Goal: Communication & Community: Answer question/provide support

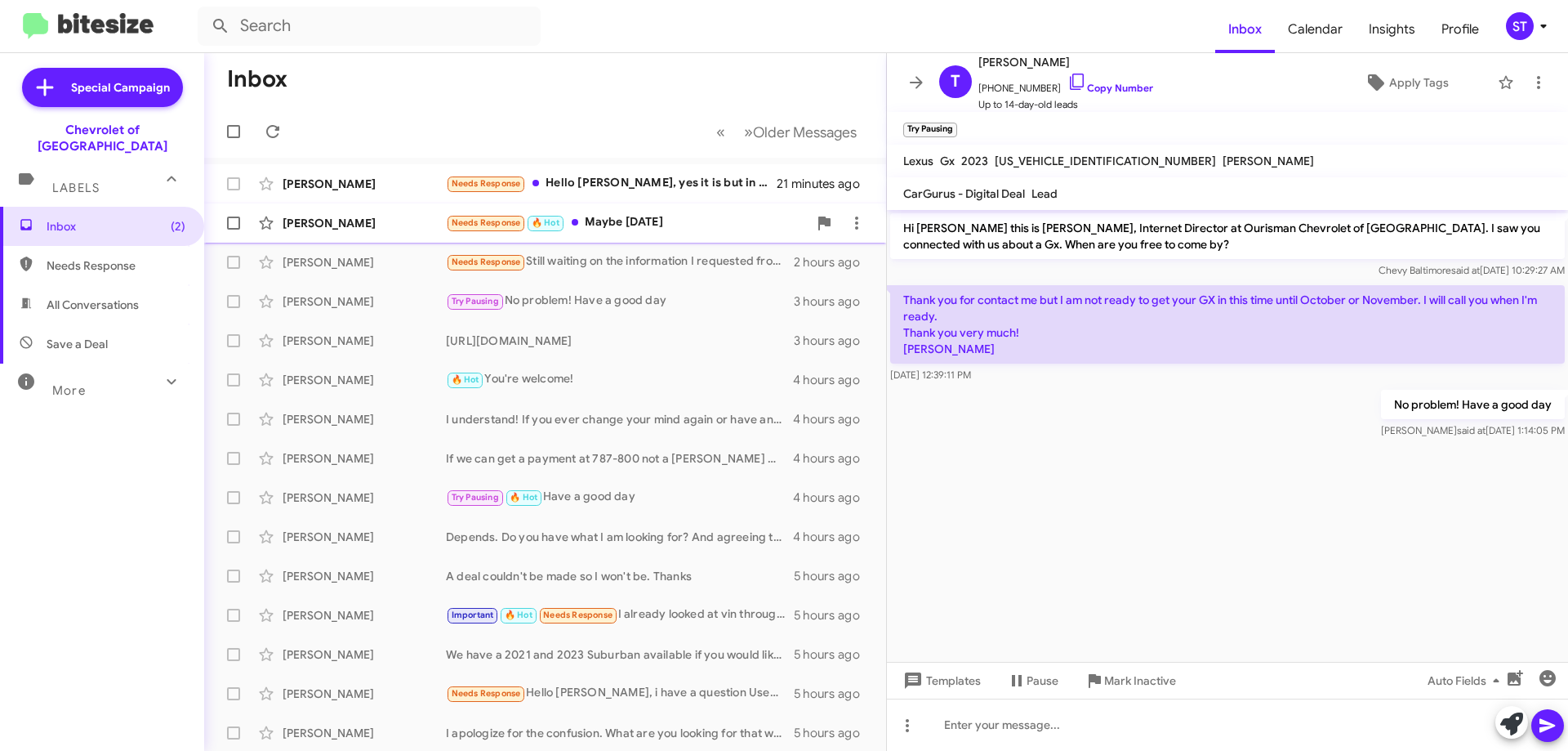
click at [662, 219] on div "Needs Response 🔥 Hot Maybe [DATE]" at bounding box center [627, 222] width 362 height 19
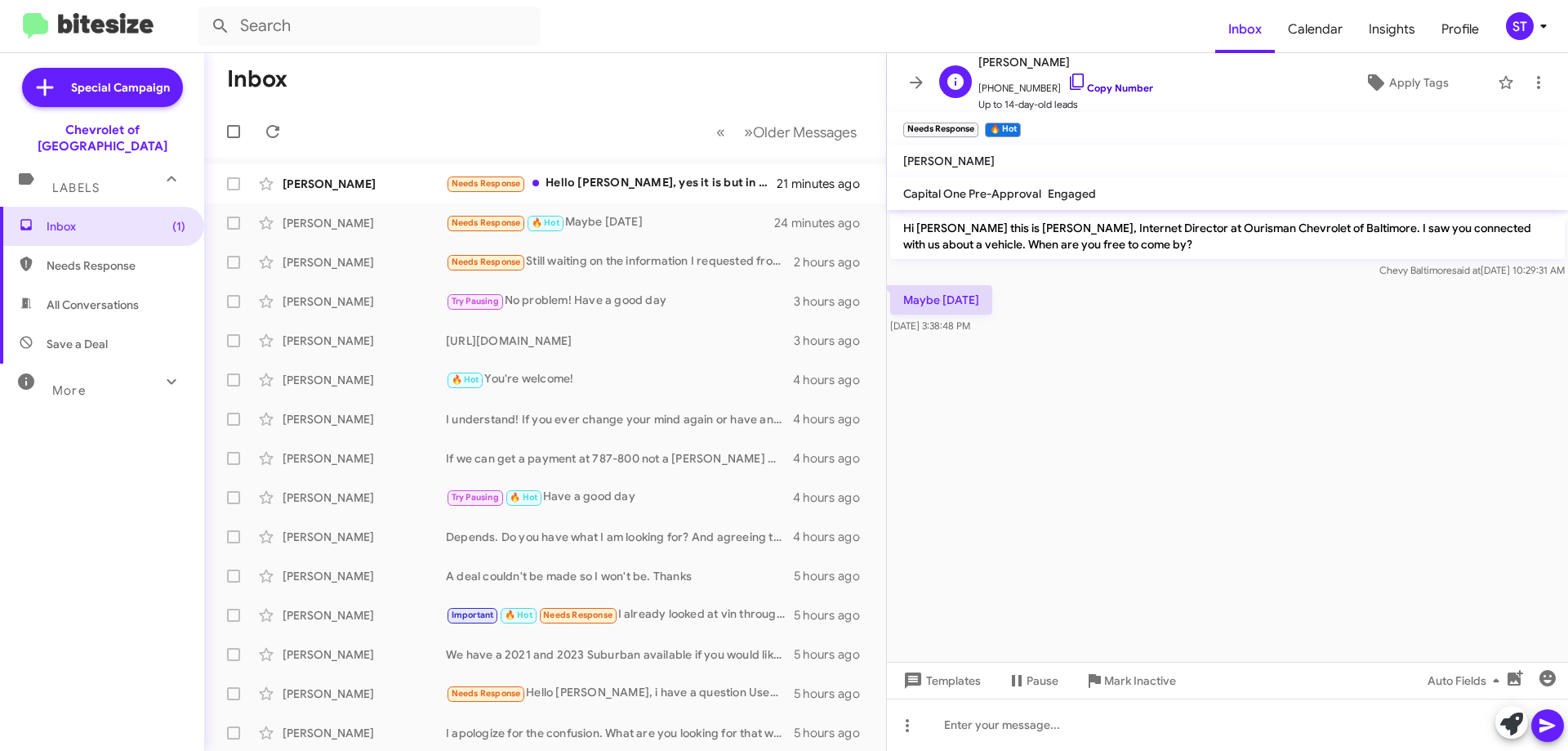
click at [1067, 78] on icon at bounding box center [1077, 82] width 20 height 20
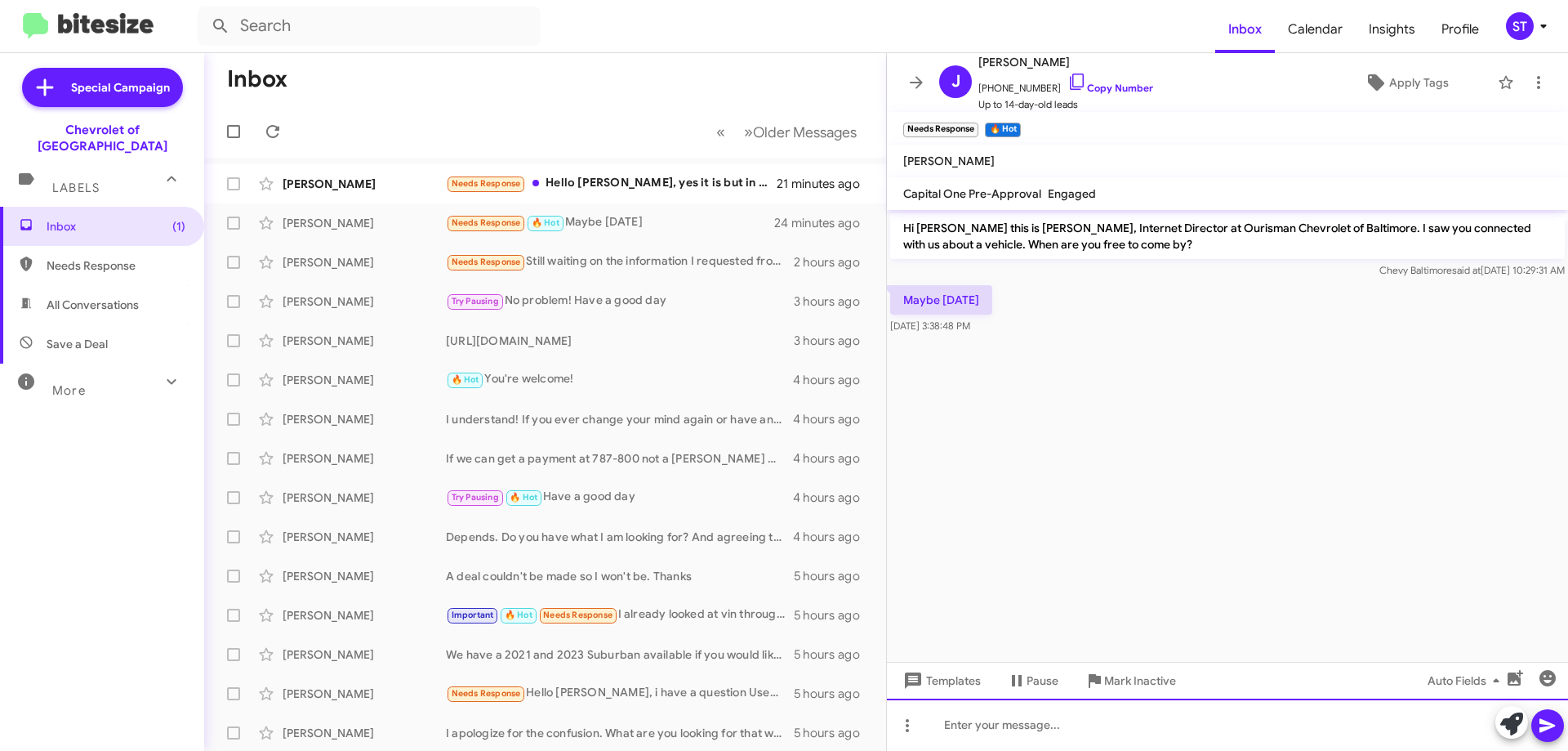
click at [981, 717] on div at bounding box center [1227, 725] width 681 height 53
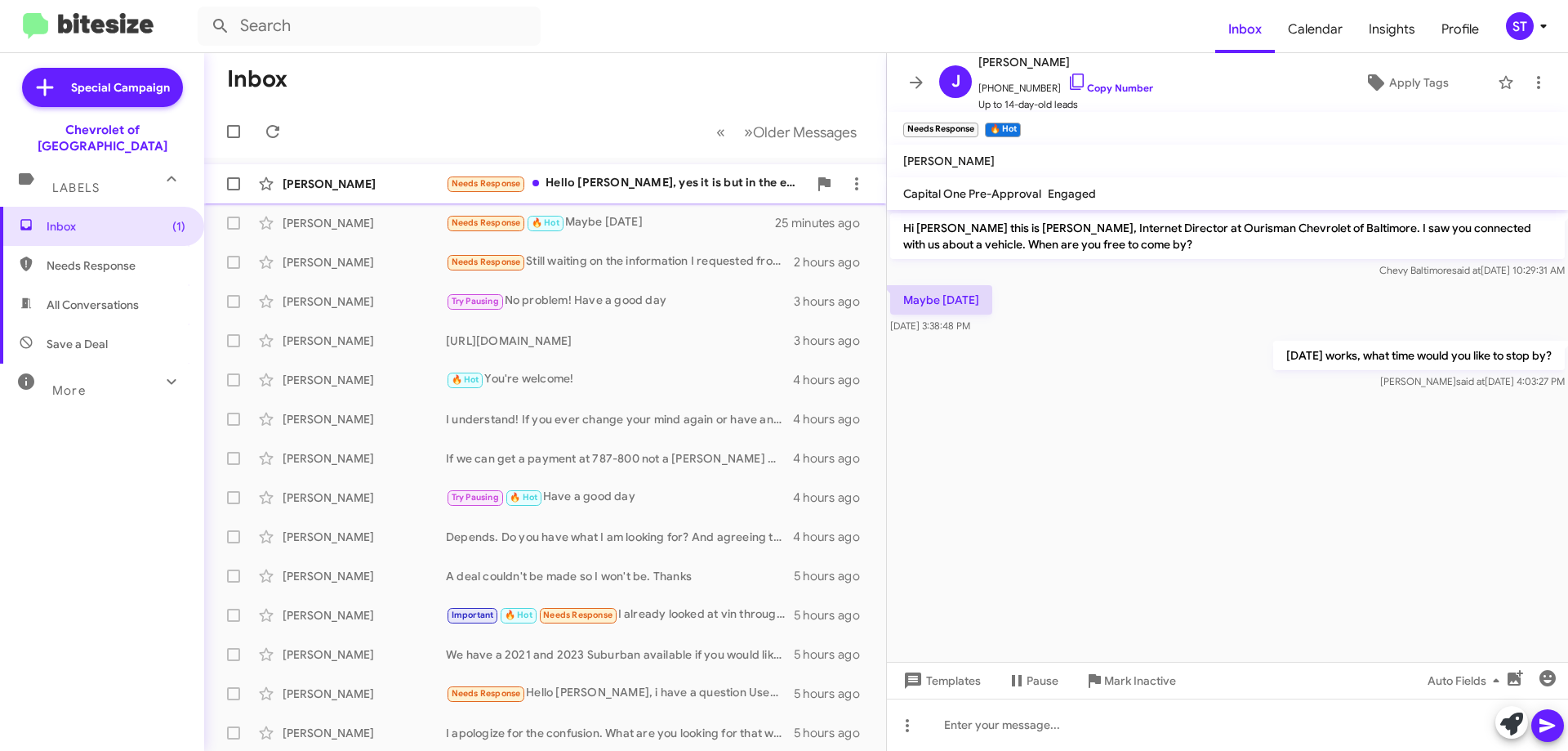
click at [632, 176] on div "Needs Response Hello [PERSON_NAME], yes it is but in the end we did not close t…" at bounding box center [627, 183] width 362 height 19
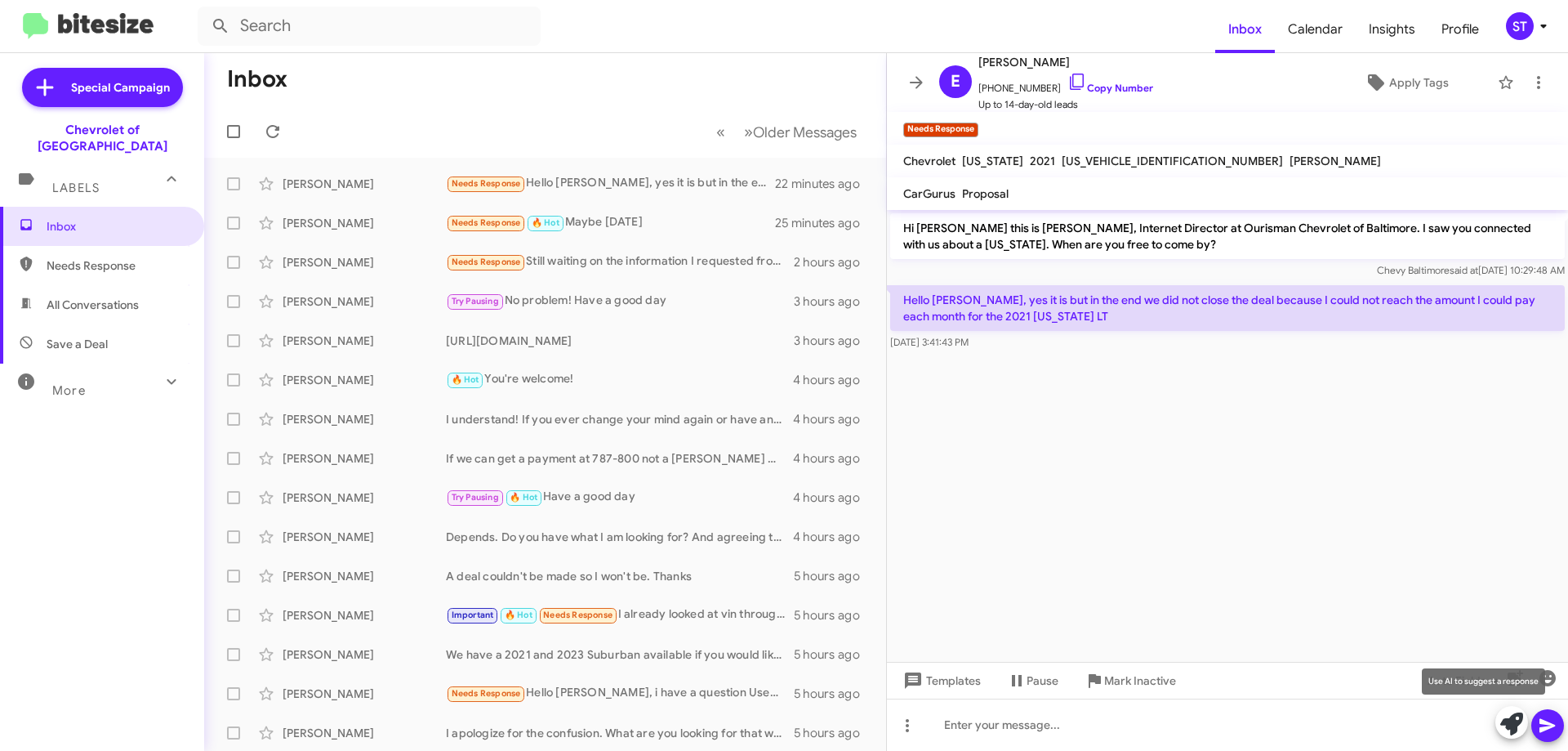
click at [1506, 735] on span at bounding box center [1511, 724] width 23 height 36
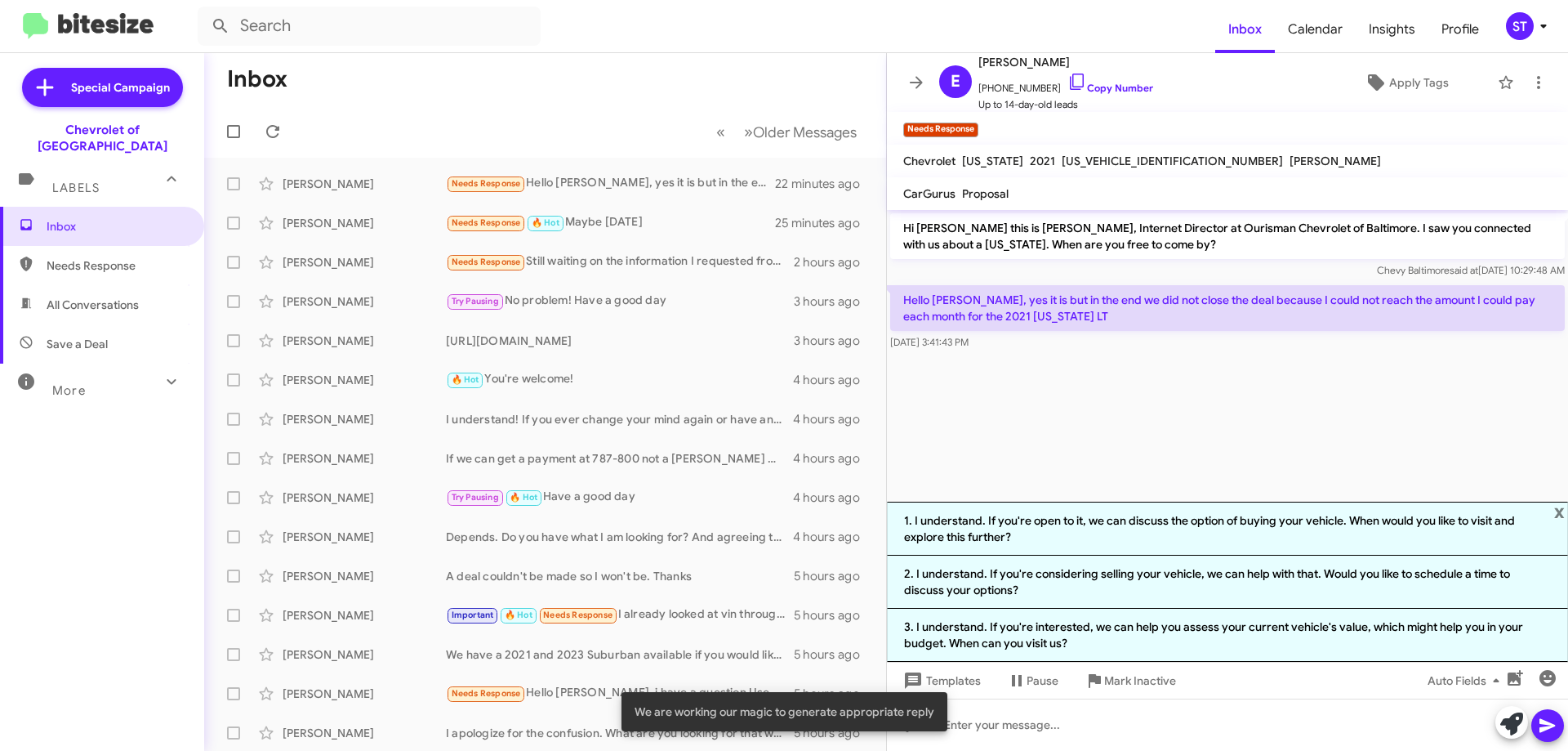
drag, startPoint x: 1096, startPoint y: 398, endPoint x: 1086, endPoint y: 404, distance: 11.7
click at [1095, 402] on cdk-virtual-scroll-viewport "Hi [PERSON_NAME] this is [PERSON_NAME], Internet Director at Ourisman Chevrolet…" at bounding box center [1227, 355] width 681 height 291
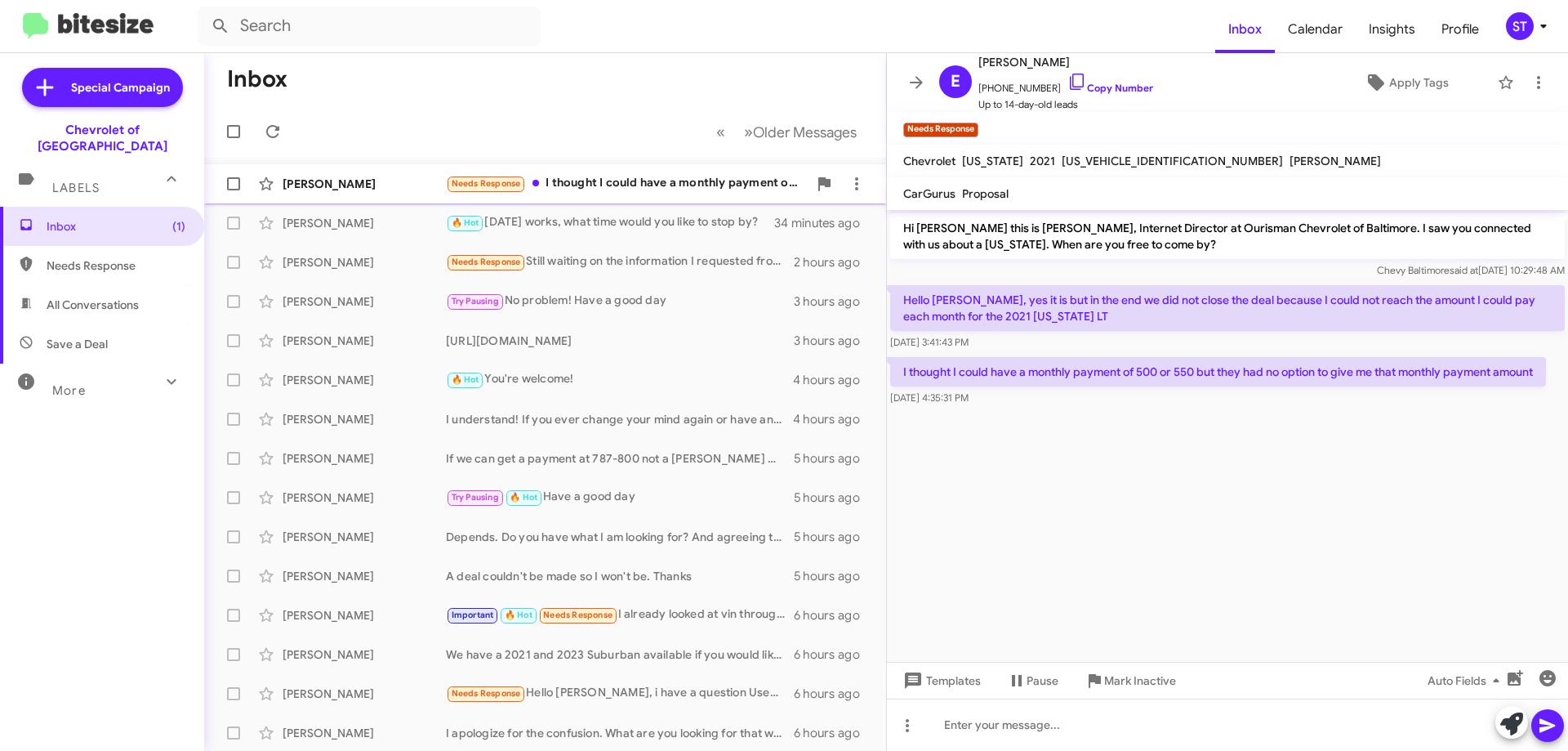
click at [605, 177] on div "Needs Response I thought I could have a monthly payment of 500 or 550 but they …" at bounding box center [627, 183] width 362 height 19
click at [1514, 729] on icon at bounding box center [1511, 723] width 23 height 23
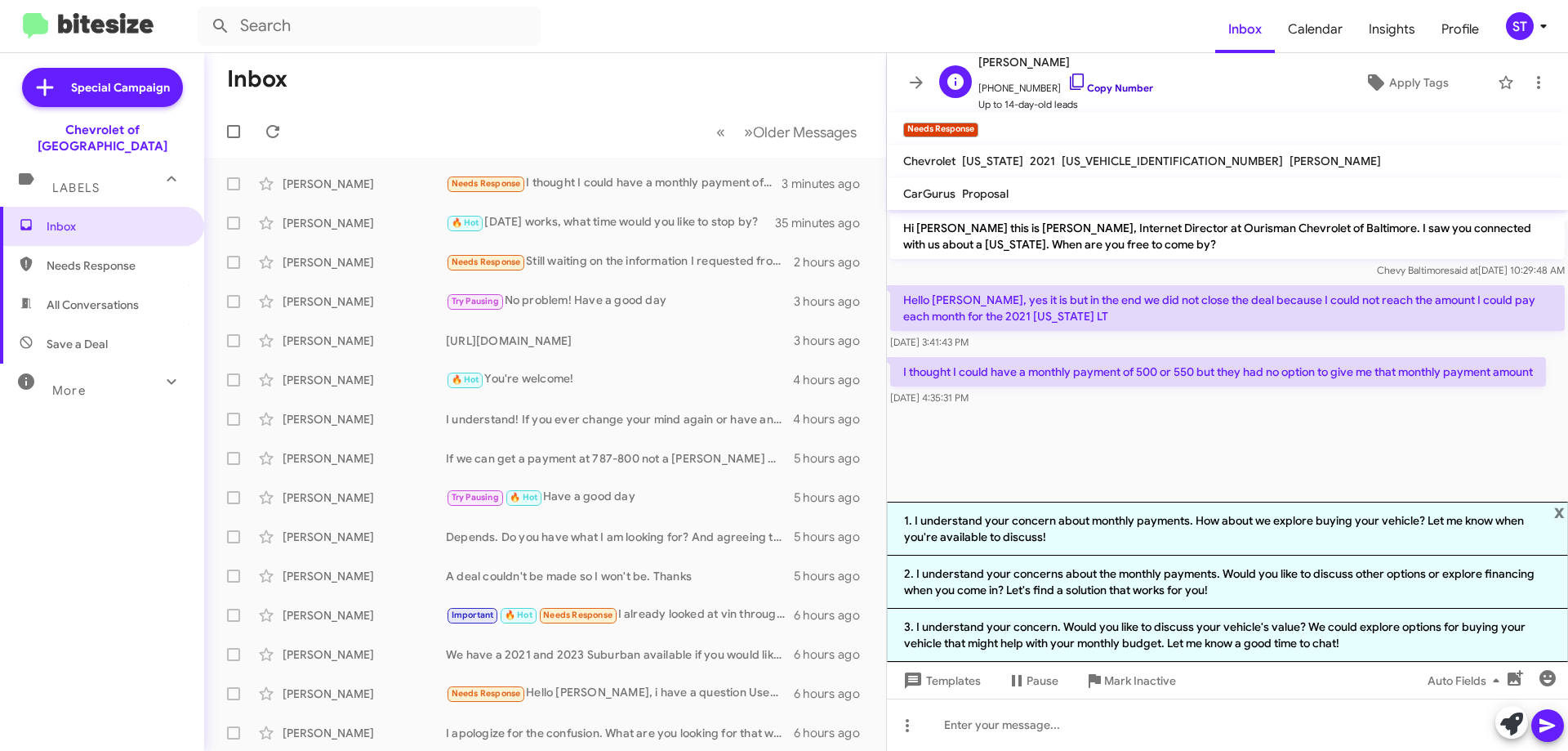
click at [1067, 78] on icon at bounding box center [1077, 82] width 20 height 20
click at [1134, 457] on cdk-virtual-scroll-viewport "Hi Ederlis this is Erik Hershan, Internet Director at Ourisman Chevrolet of Bal…" at bounding box center [1227, 355] width 681 height 291
